Goal: Register for event/course

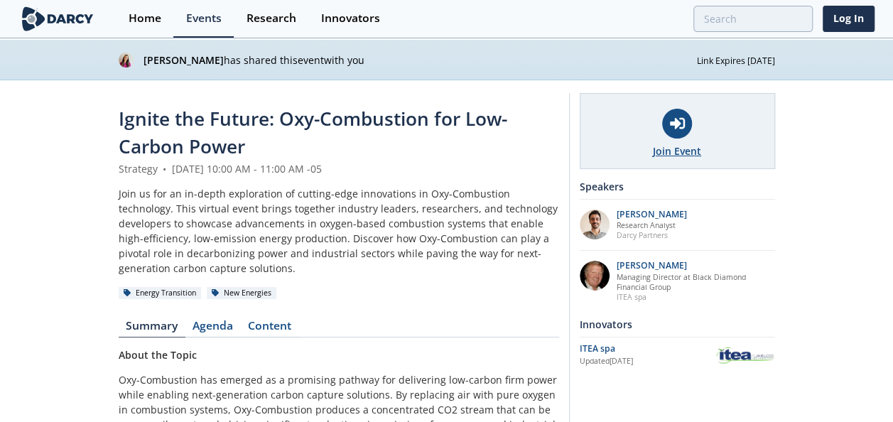
click at [680, 132] on div at bounding box center [677, 124] width 30 height 30
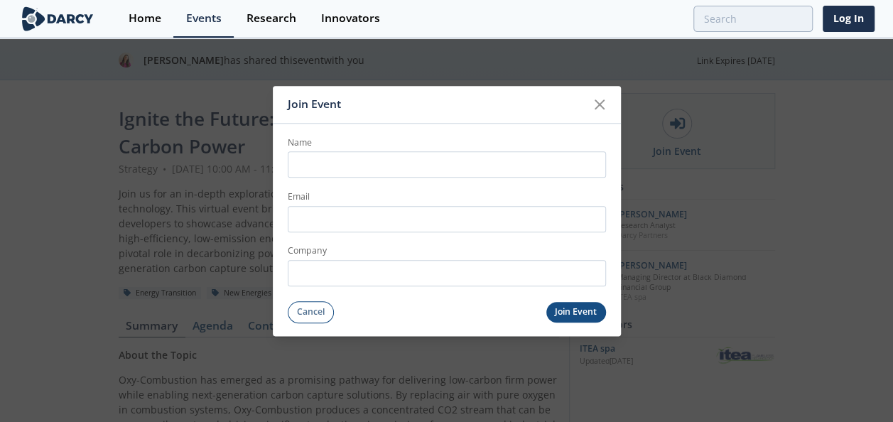
click at [379, 172] on input "Name" at bounding box center [447, 165] width 318 height 26
type input "[PERSON_NAME]"
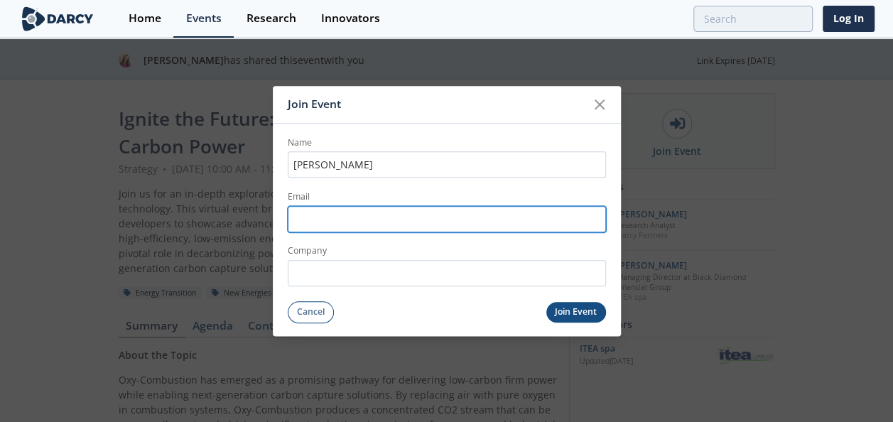
click at [313, 215] on input "Email" at bounding box center [447, 219] width 318 height 26
type input "[PERSON_NAME][EMAIL_ADDRESS][DOMAIN_NAME]"
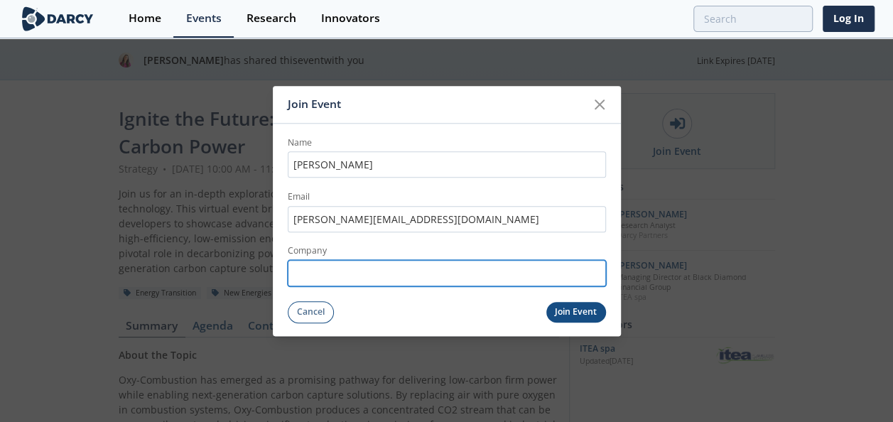
type input "ECP"
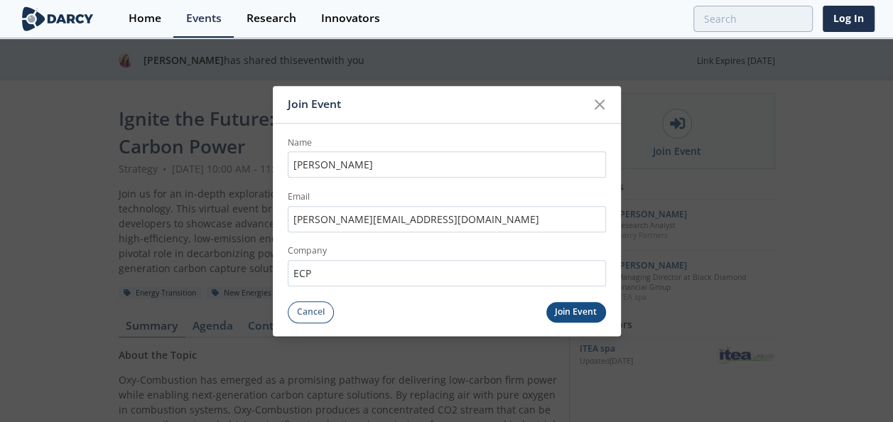
click at [576, 310] on button "Join Event" at bounding box center [576, 312] width 60 height 21
